Goal: Find specific page/section: Find specific page/section

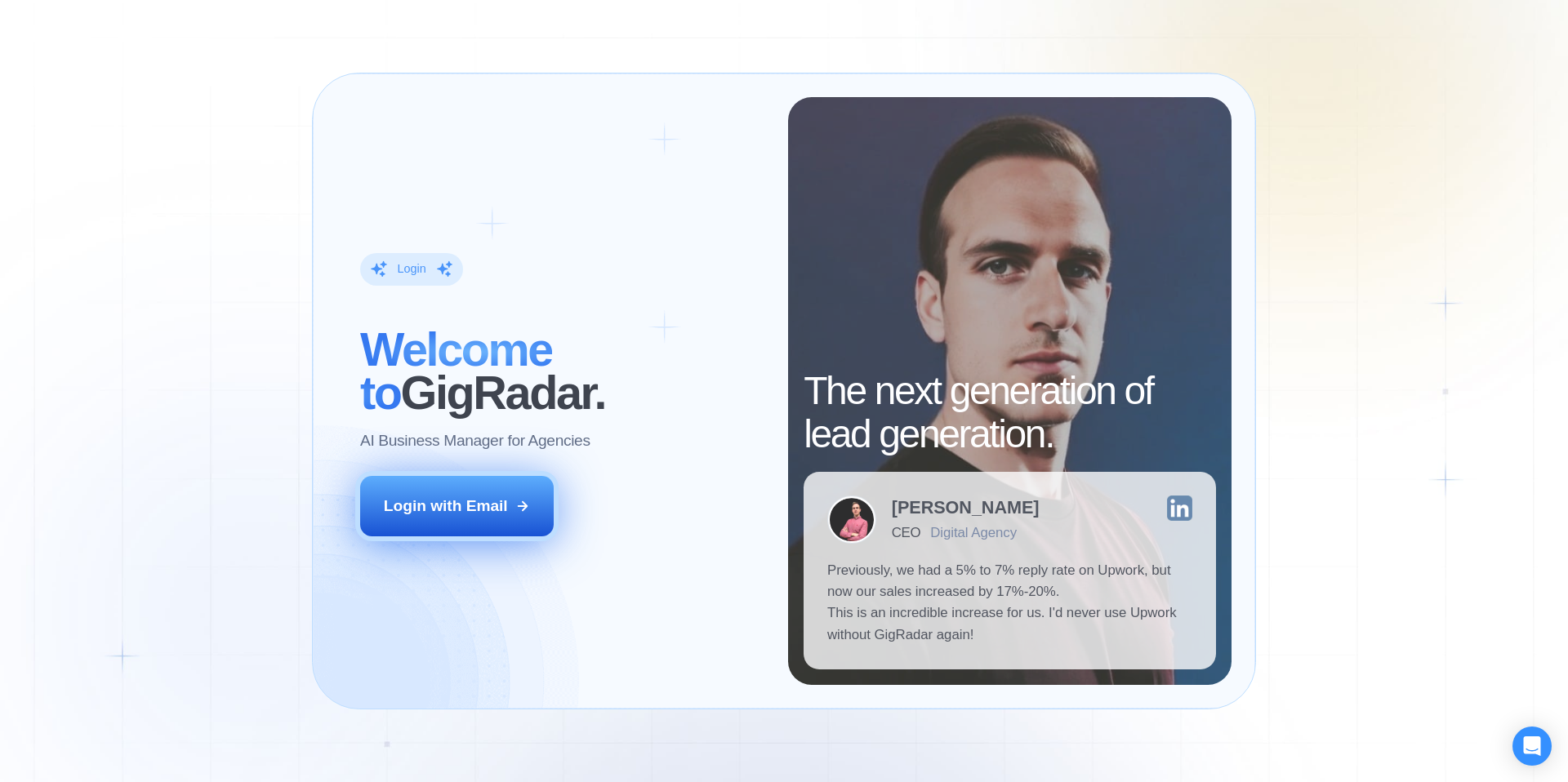
click at [507, 499] on div "Login with Email" at bounding box center [446, 507] width 124 height 22
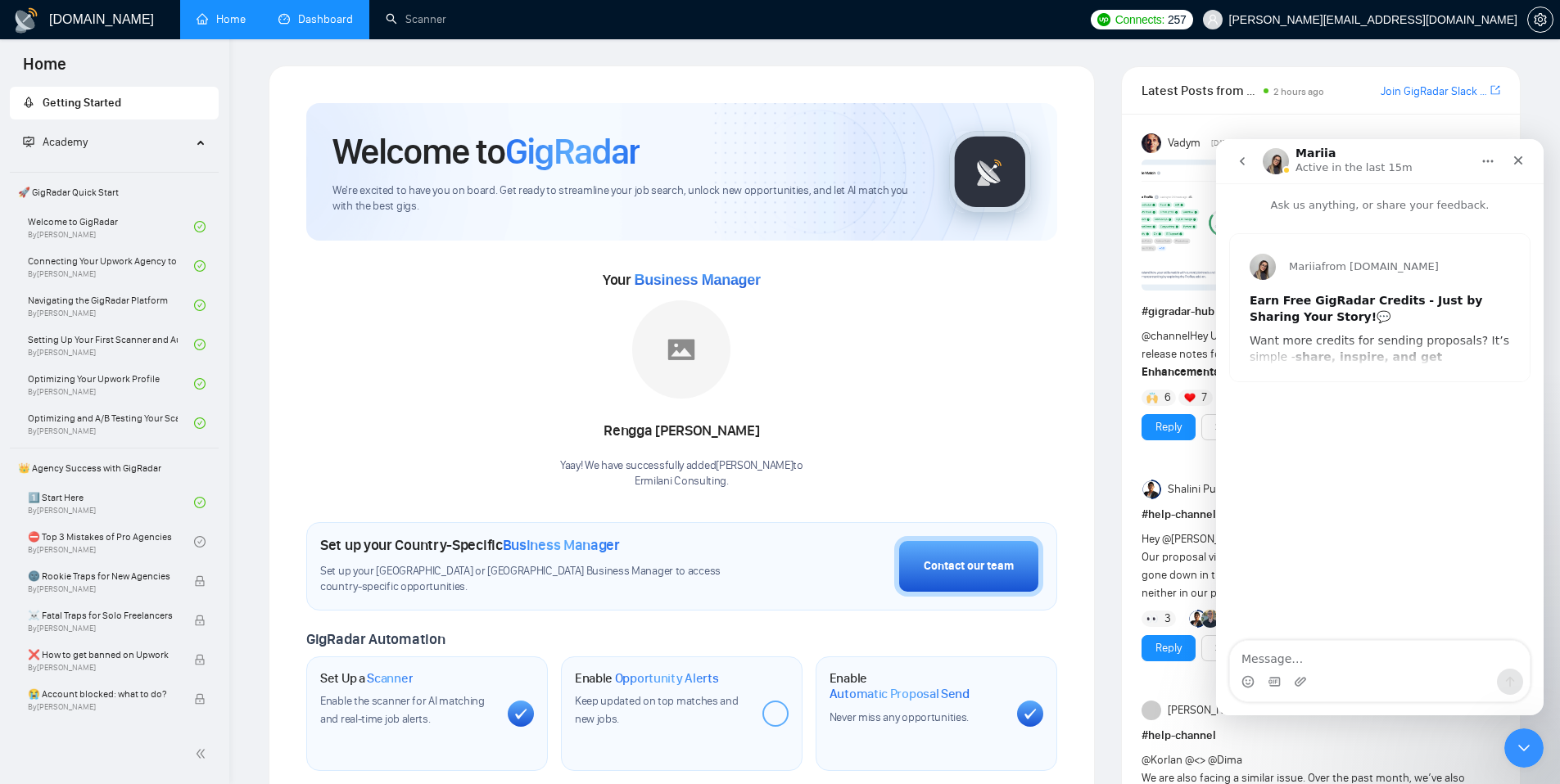
click at [317, 27] on link "Dashboard" at bounding box center [316, 19] width 75 height 14
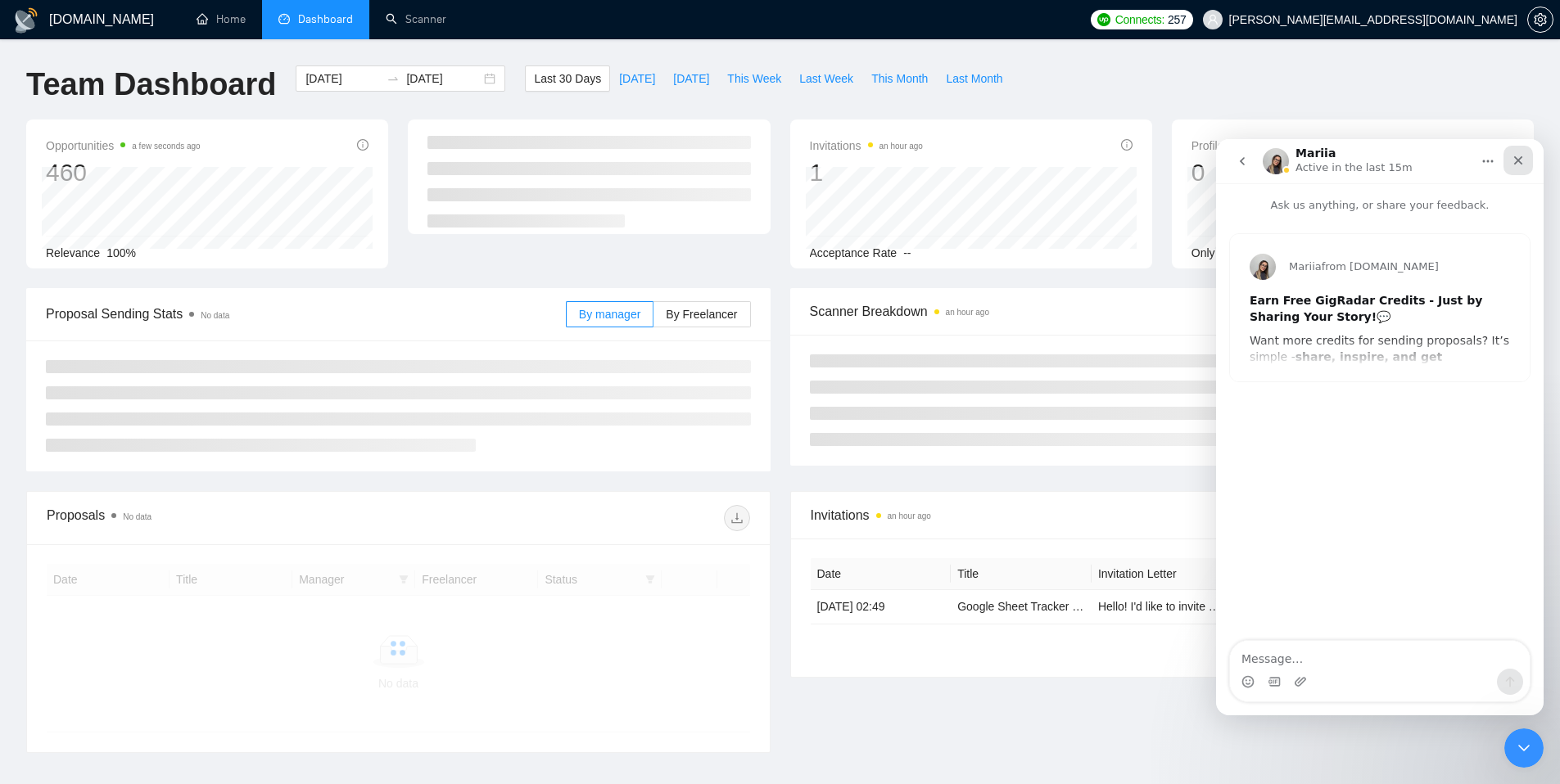
click at [1513, 159] on icon "Close" at bounding box center [1518, 160] width 13 height 13
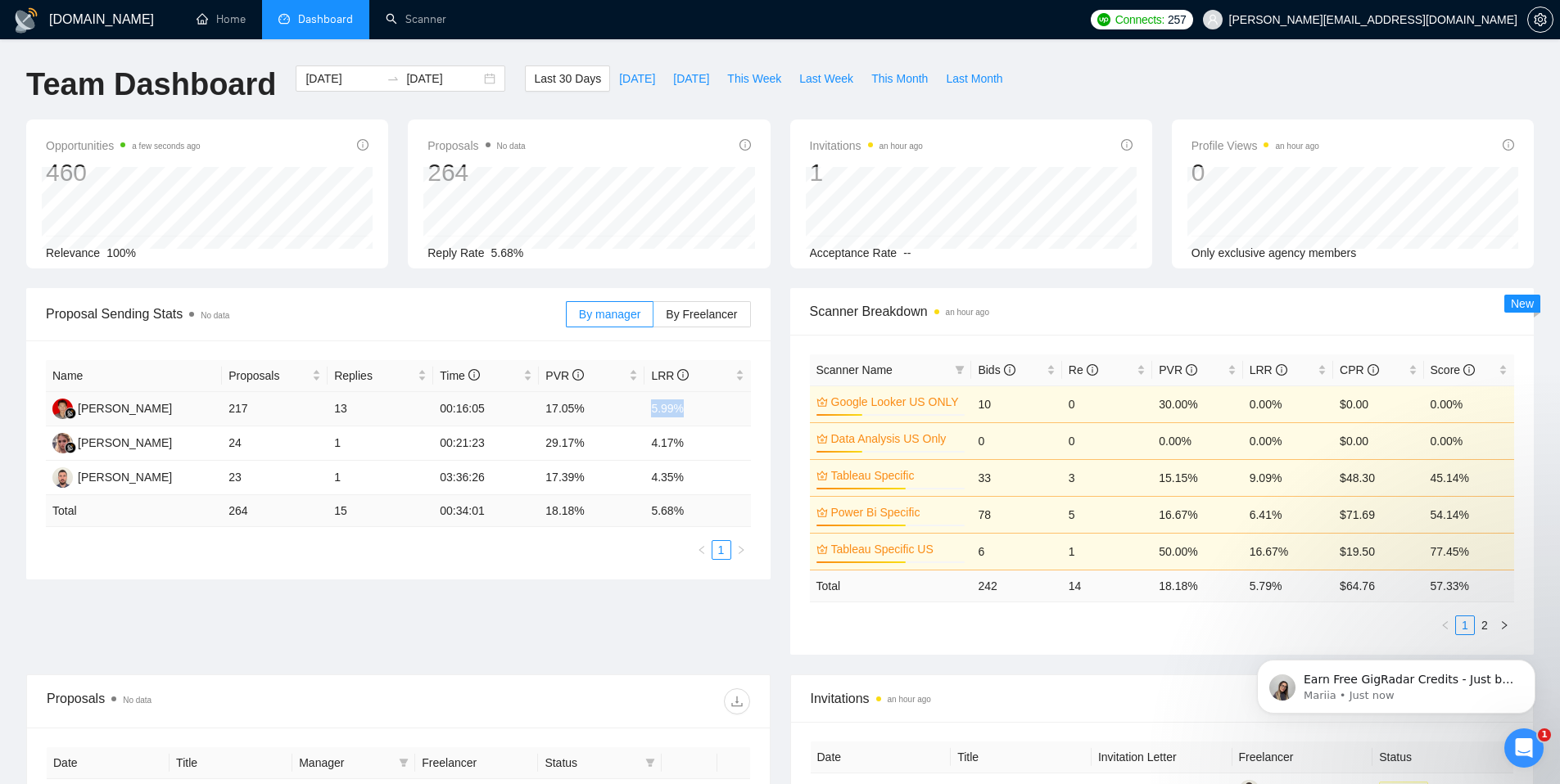
drag, startPoint x: 648, startPoint y: 408, endPoint x: 727, endPoint y: 410, distance: 79.0
click at [727, 410] on td "5.99%" at bounding box center [697, 409] width 105 height 34
click at [638, 650] on div "Proposal Sending Stats No data By manager By Freelancer Name Proposals Replies …" at bounding box center [780, 480] width 1528 height 386
click at [621, 84] on span "[DATE]" at bounding box center [637, 79] width 36 height 18
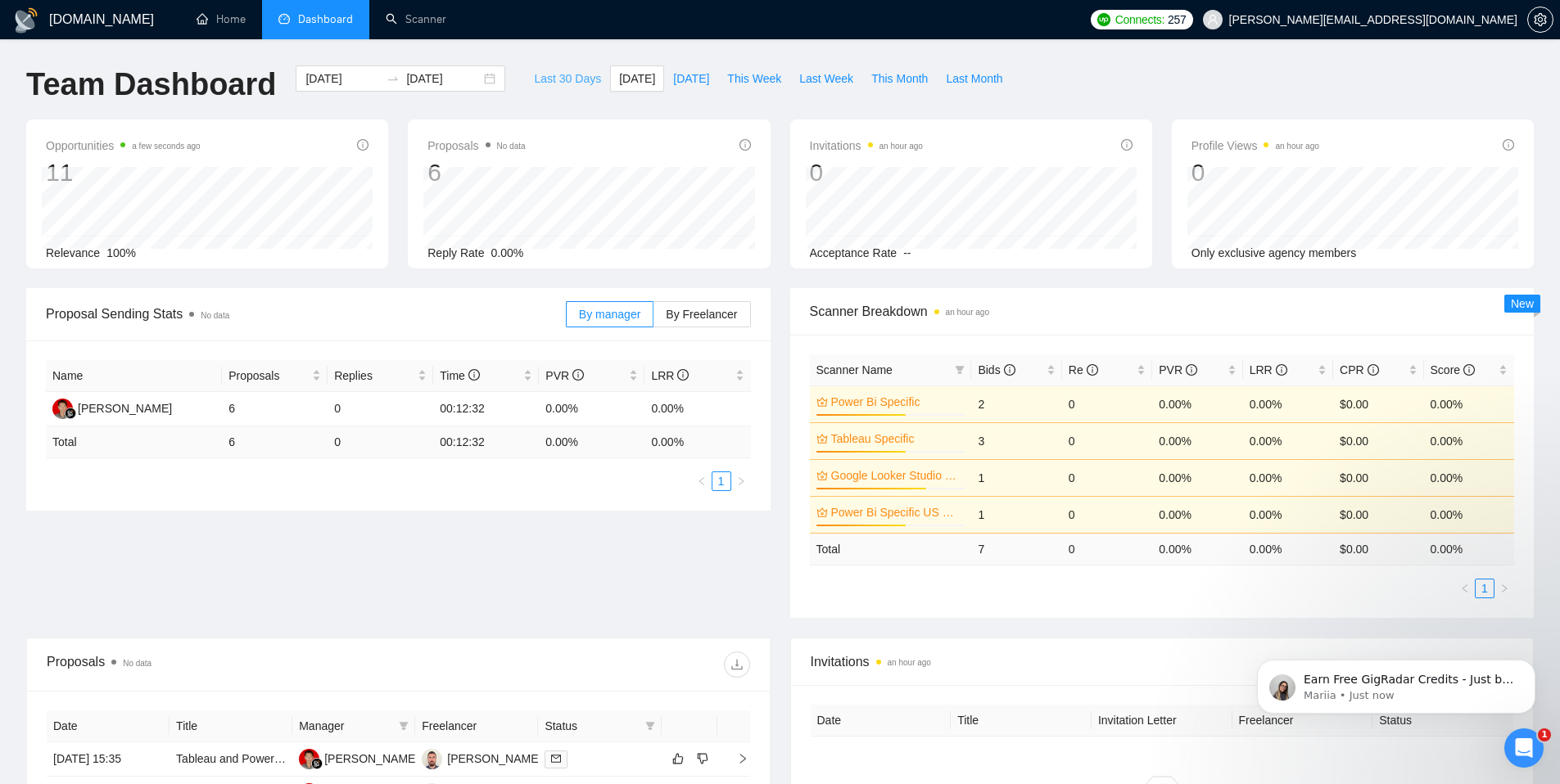
click at [562, 73] on span "Last 30 Days" at bounding box center [567, 79] width 67 height 18
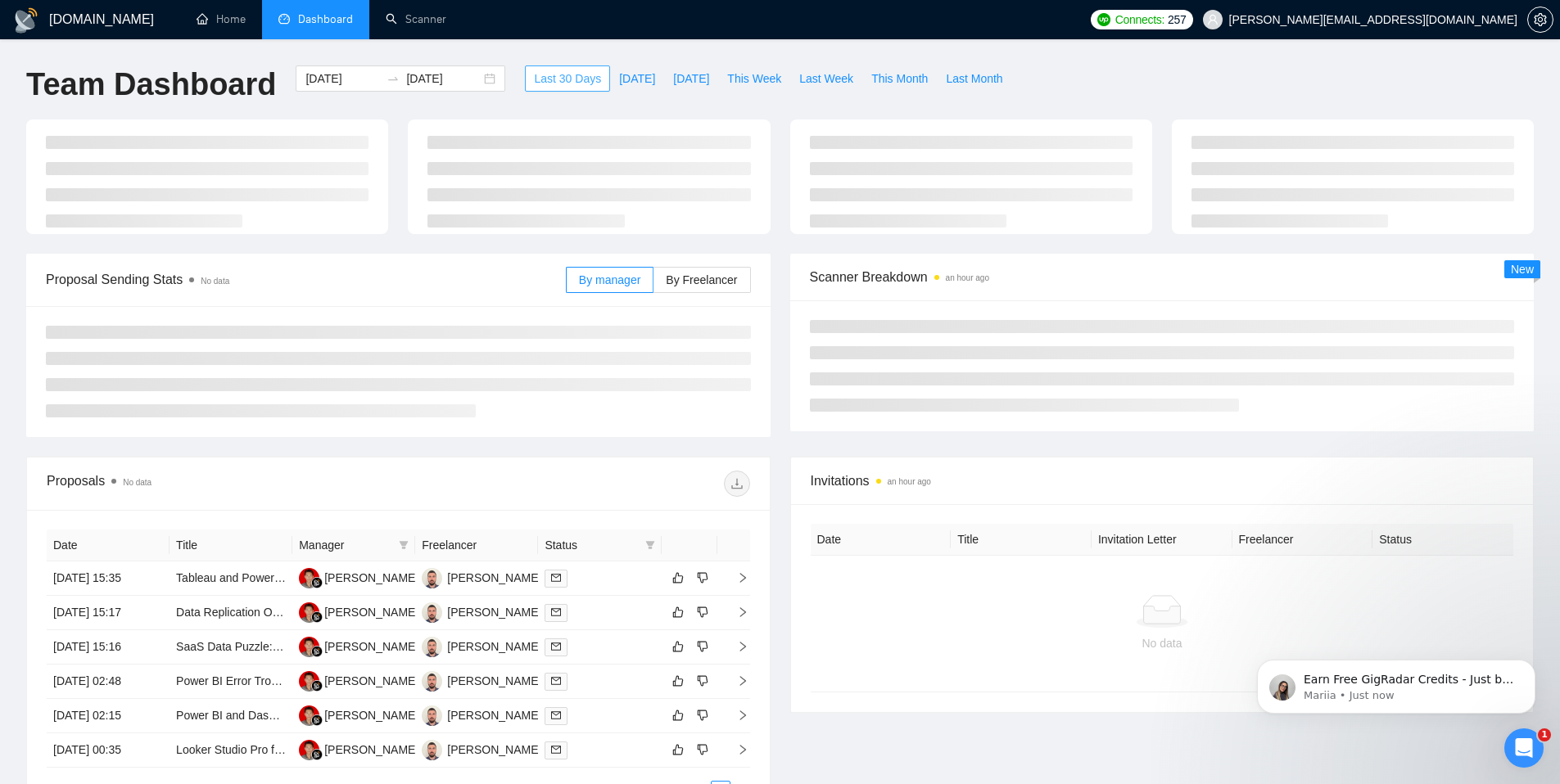
type input "[DATE]"
